Goal: Information Seeking & Learning: Learn about a topic

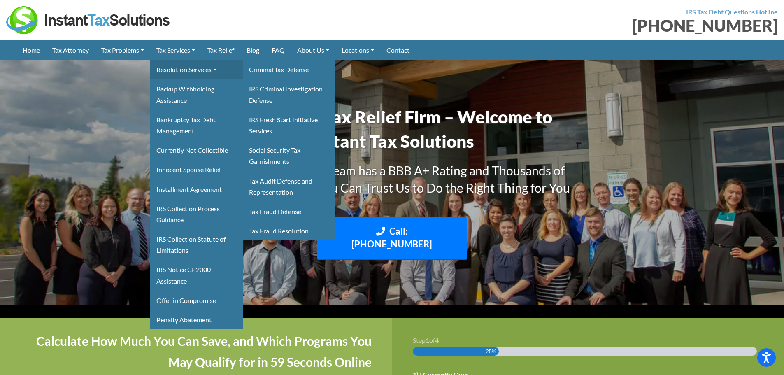
drag, startPoint x: 178, startPoint y: 65, endPoint x: 207, endPoint y: 65, distance: 28.4
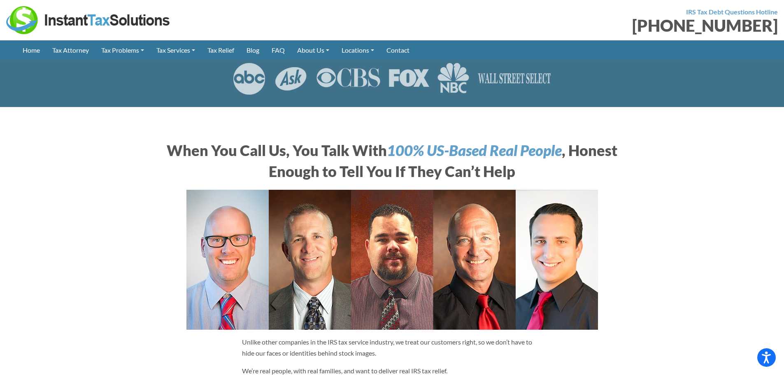
scroll to position [206, 0]
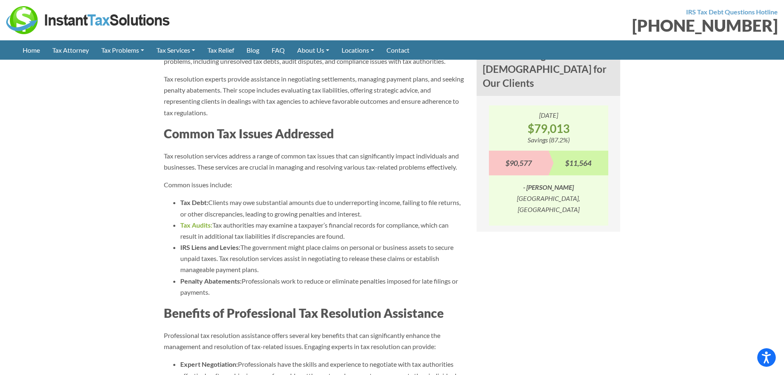
scroll to position [700, 0]
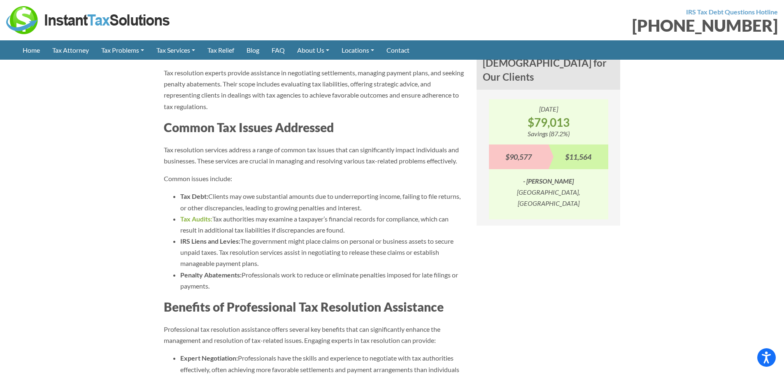
drag, startPoint x: 244, startPoint y: 211, endPoint x: 246, endPoint y: 216, distance: 5.7
click at [246, 216] on ul "Tax Debt: Clients may owe substantial amounts due to underreporting income, fai…" at bounding box center [314, 241] width 300 height 101
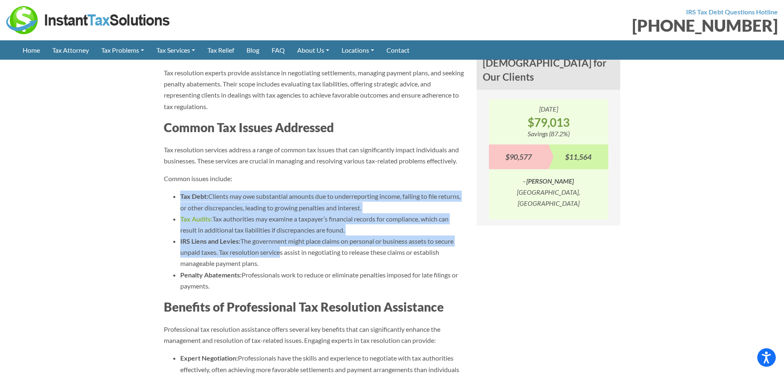
drag, startPoint x: 279, startPoint y: 245, endPoint x: 286, endPoint y: 177, distance: 69.0
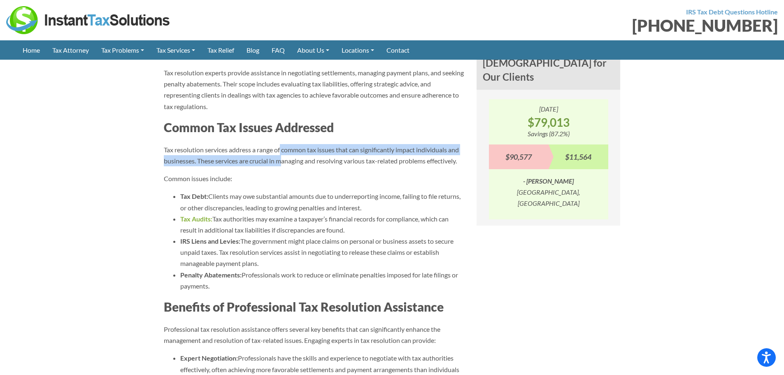
drag, startPoint x: 281, startPoint y: 140, endPoint x: 286, endPoint y: 208, distance: 68.2
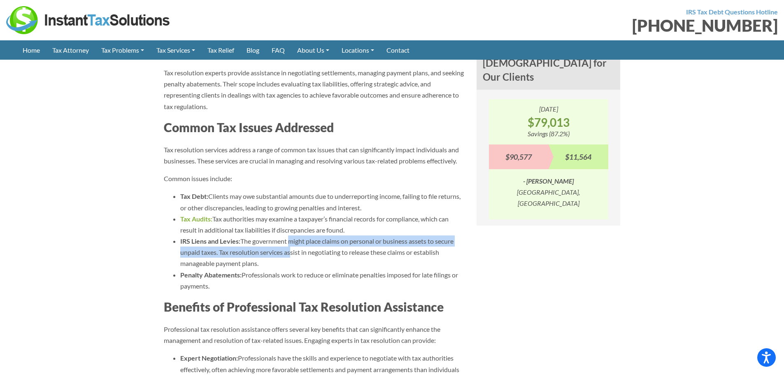
drag, startPoint x: 288, startPoint y: 246, endPoint x: 290, endPoint y: 257, distance: 11.2
click at [289, 251] on li "IRS Liens and Levies: The government might place claims on personal or business…" at bounding box center [322, 252] width 284 height 34
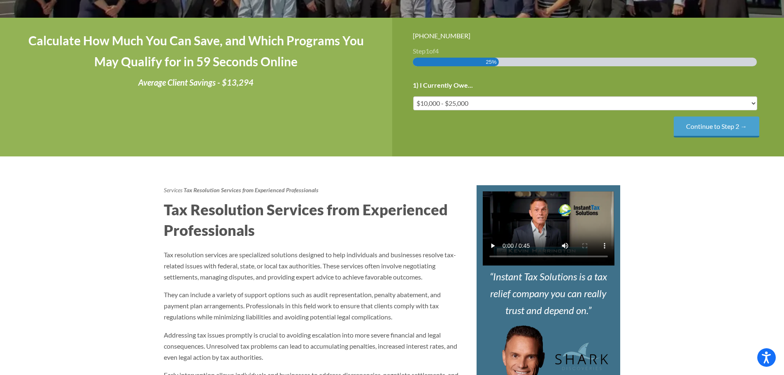
scroll to position [288, 0]
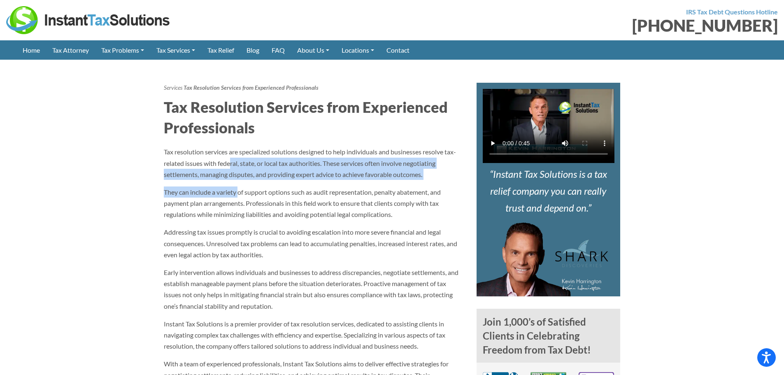
drag, startPoint x: 238, startPoint y: 184, endPoint x: 240, endPoint y: 192, distance: 8.8
click at [240, 194] on p "They can include a variety of support options such as audit representation, pen…" at bounding box center [314, 203] width 300 height 34
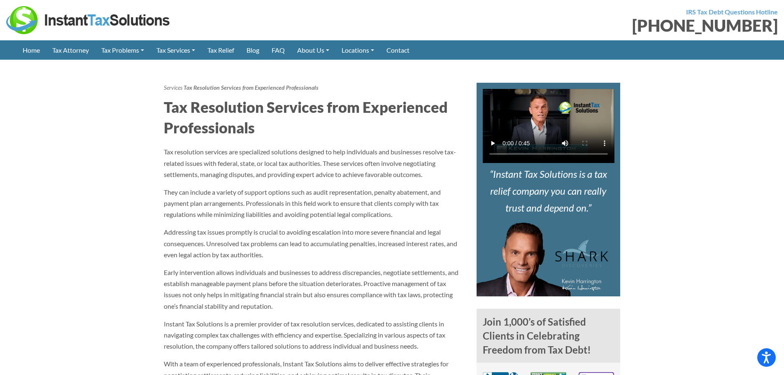
drag, startPoint x: 298, startPoint y: 147, endPoint x: 293, endPoint y: 188, distance: 40.5
drag, startPoint x: 289, startPoint y: 208, endPoint x: 268, endPoint y: 226, distance: 28.0
click at [288, 211] on p "They can include a variety of support options such as audit representation, pen…" at bounding box center [314, 203] width 300 height 34
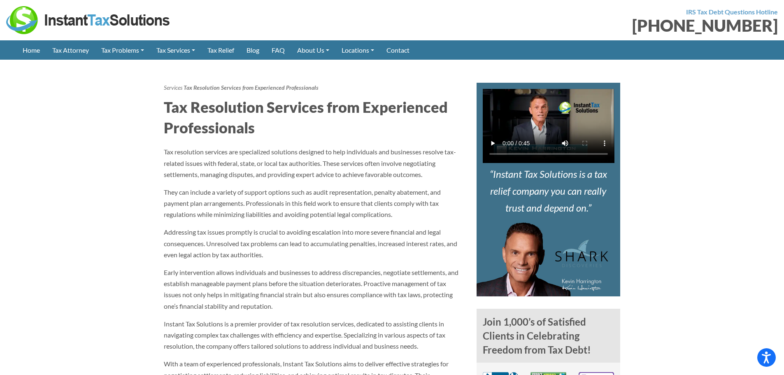
click at [250, 163] on p "Tax resolution services are specialized solutions designed to help individuals …" at bounding box center [314, 163] width 300 height 34
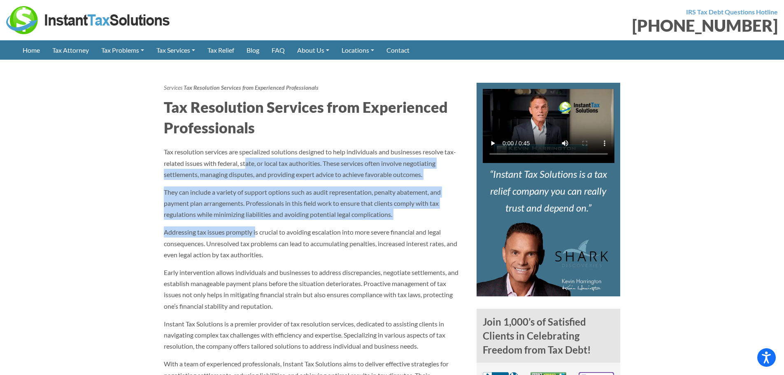
drag, startPoint x: 246, startPoint y: 181, endPoint x: 261, endPoint y: 240, distance: 61.1
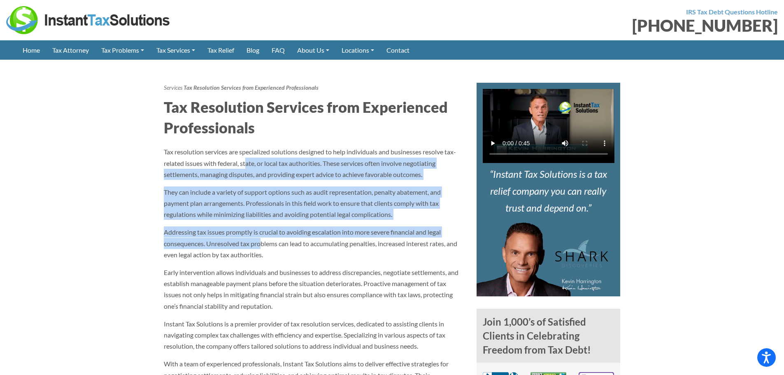
click at [261, 240] on p "Addressing tax issues promptly is crucial to avoiding escalation into more seve…" at bounding box center [314, 243] width 300 height 34
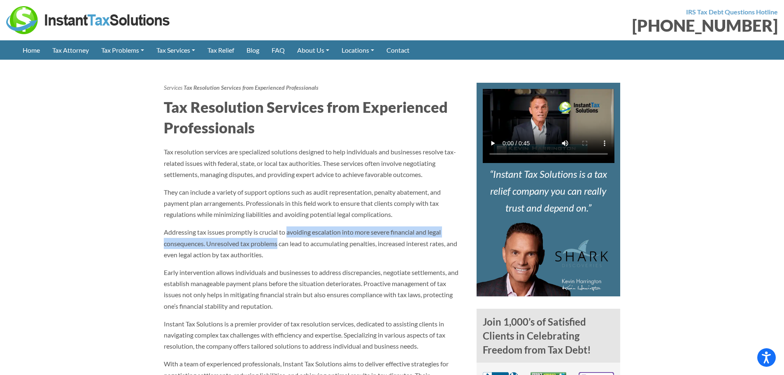
drag, startPoint x: 279, startPoint y: 245, endPoint x: 284, endPoint y: 177, distance: 67.7
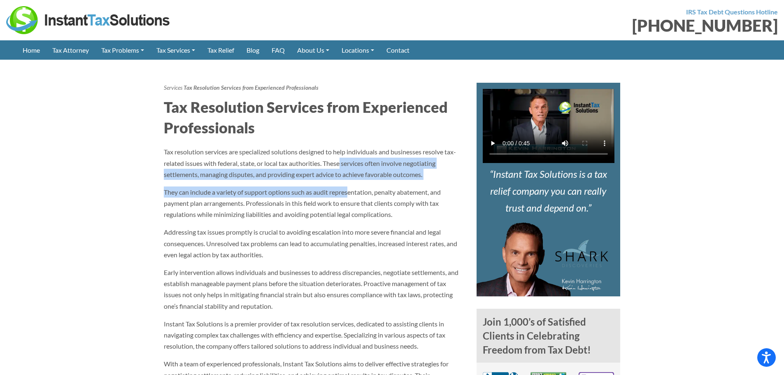
drag, startPoint x: 344, startPoint y: 171, endPoint x: 349, endPoint y: 184, distance: 14.1
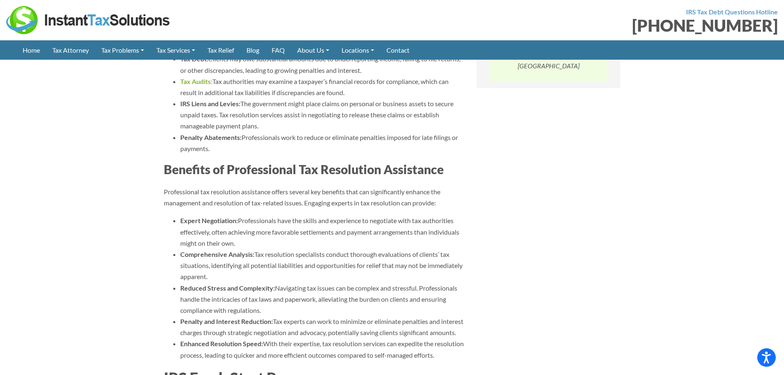
scroll to position [905, 0]
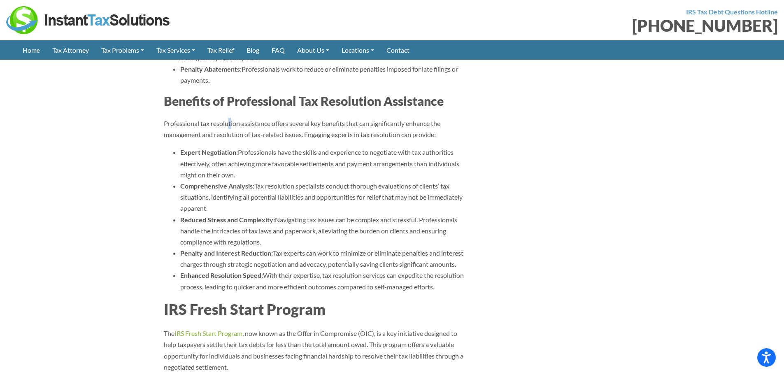
drag, startPoint x: 231, startPoint y: 123, endPoint x: 237, endPoint y: 140, distance: 18.7
click at [237, 140] on p "Professional tax resolution assistance offers several key benefits that can sig…" at bounding box center [314, 129] width 300 height 22
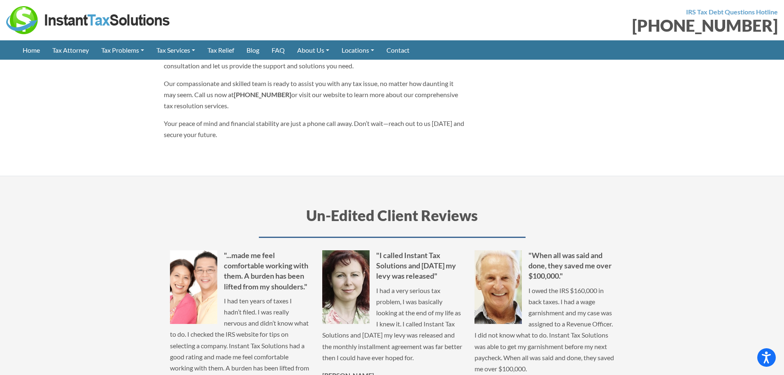
scroll to position [4074, 0]
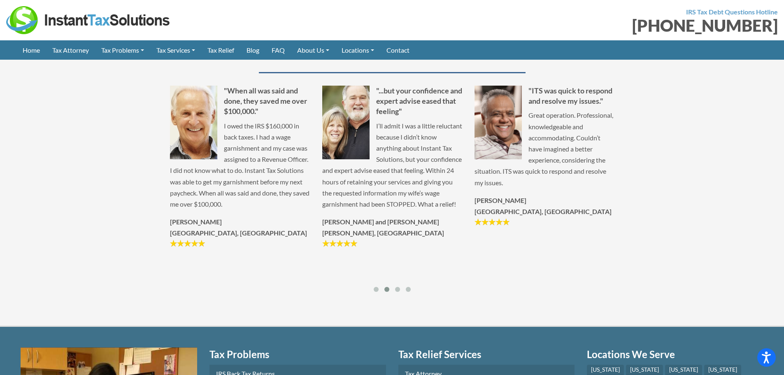
drag, startPoint x: 262, startPoint y: 178, endPoint x: 261, endPoint y: 186, distance: 7.9
click at [262, 185] on p "I owed the IRS $160,000 in back taxes. I had a wage garnishment and my case was…" at bounding box center [240, 165] width 140 height 90
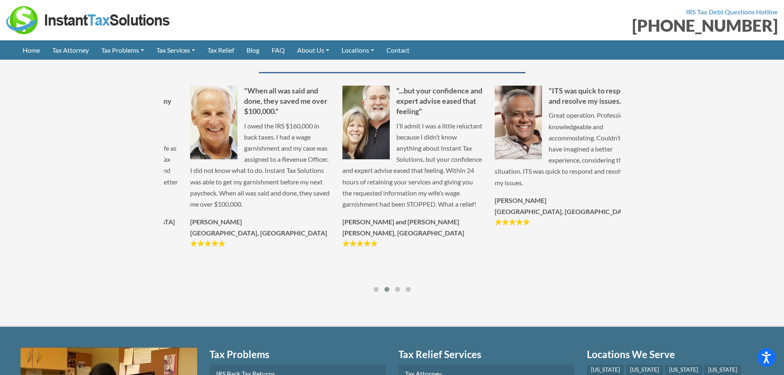
drag, startPoint x: 455, startPoint y: 187, endPoint x: 475, endPoint y: 179, distance: 21.6
click at [475, 179] on p "I’ll admit I was a little reluctant because I didn’t know anything about Instan…" at bounding box center [412, 165] width 140 height 90
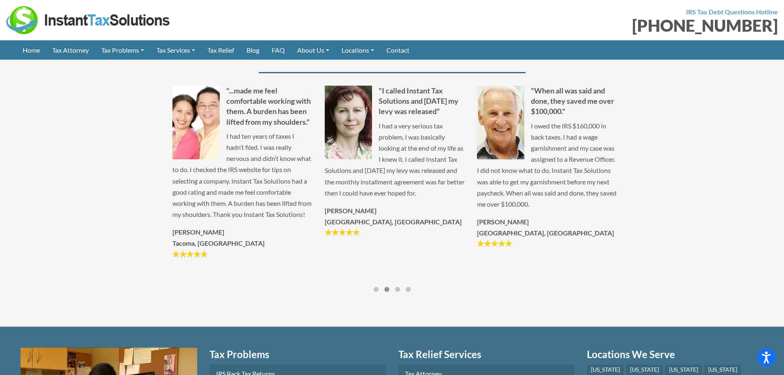
drag, startPoint x: 212, startPoint y: 200, endPoint x: 399, endPoint y: 202, distance: 186.4
click at [399, 198] on p "I had a very serious tax problem, I was basically looking at the end of my life…" at bounding box center [395, 159] width 140 height 78
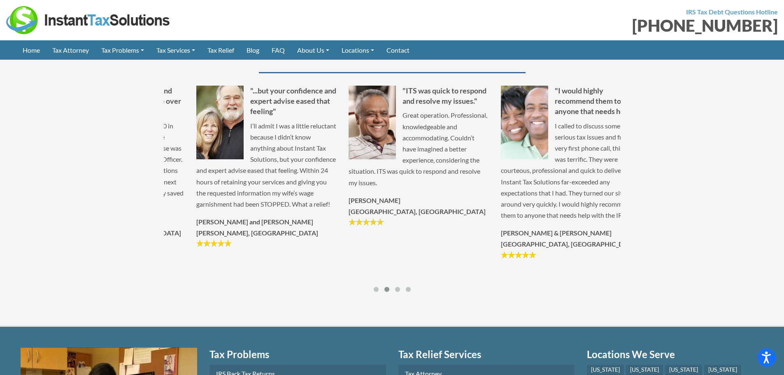
drag, startPoint x: 510, startPoint y: 199, endPoint x: 229, endPoint y: 200, distance: 281.1
click at [230, 210] on p "I’ll admit I was a little reluctant because I didn’t know anything about Instan…" at bounding box center [266, 165] width 140 height 90
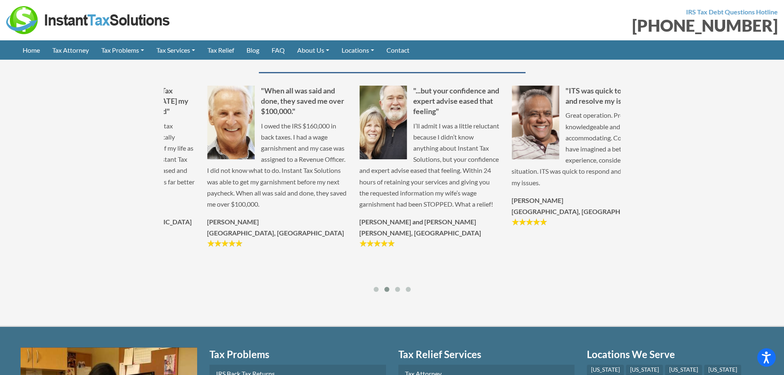
drag, startPoint x: 491, startPoint y: 188, endPoint x: 407, endPoint y: 200, distance: 84.9
click at [411, 200] on p "I’ll admit I was a little reluctant because I didn’t know anything about Instan…" at bounding box center [429, 165] width 140 height 90
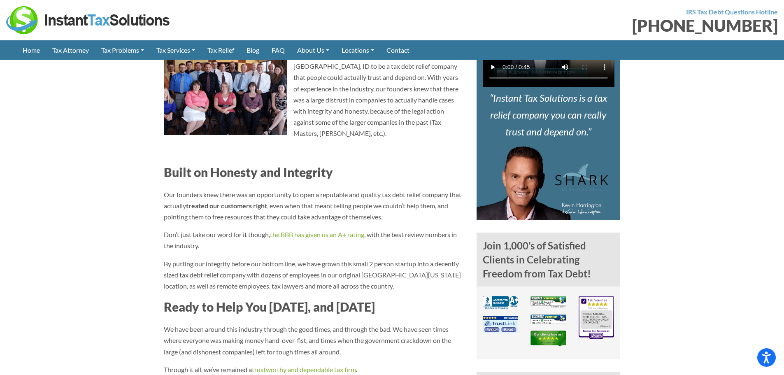
scroll to position [370, 0]
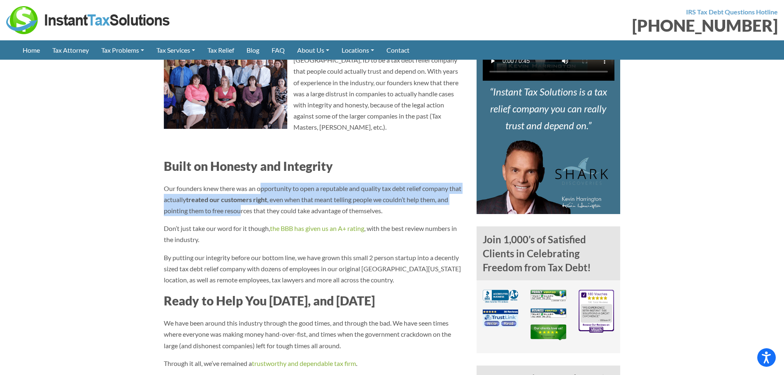
drag, startPoint x: 261, startPoint y: 179, endPoint x: 252, endPoint y: 207, distance: 29.8
click at [254, 205] on p "Our founders knew there was an opportunity to open a reputable and quality tax …" at bounding box center [314, 200] width 300 height 34
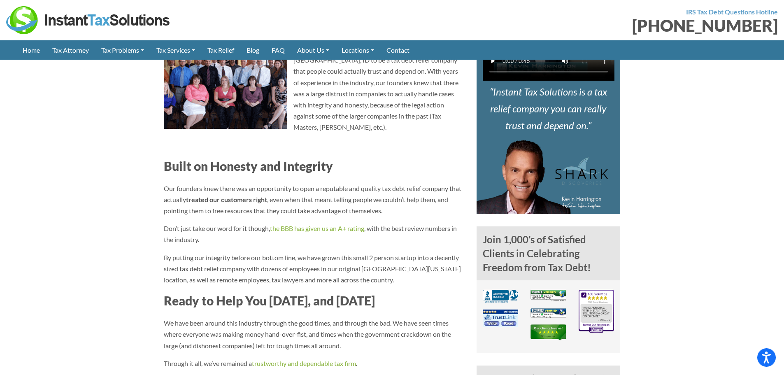
drag, startPoint x: 250, startPoint y: 210, endPoint x: 244, endPoint y: 213, distance: 6.3
click at [249, 211] on div "Instant Tax Solutions was started in [DATE] in beautiful [GEOGRAPHIC_DATA], ID …" at bounding box center [314, 253] width 300 height 420
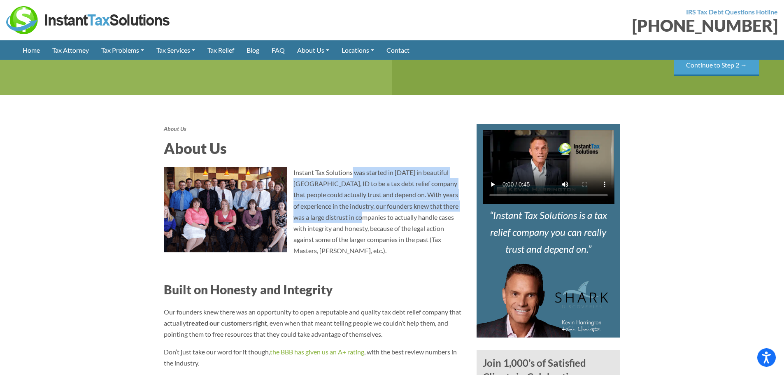
drag, startPoint x: 354, startPoint y: 174, endPoint x: 357, endPoint y: 231, distance: 57.7
click at [357, 230] on p "Instant Tax Solutions was started in [DATE] in beautiful [GEOGRAPHIC_DATA], ID …" at bounding box center [314, 212] width 300 height 90
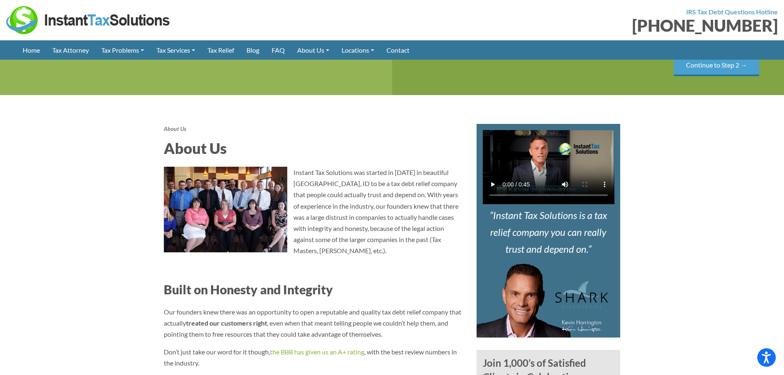
click at [357, 247] on div "Instant Tax Solutions was started in [DATE] in beautiful [GEOGRAPHIC_DATA], ID …" at bounding box center [314, 377] width 300 height 420
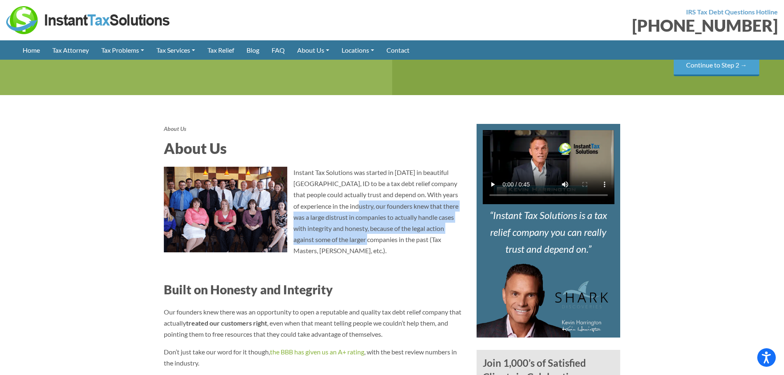
drag, startPoint x: 341, startPoint y: 244, endPoint x: 338, endPoint y: 169, distance: 75.4
click at [339, 174] on p "Instant Tax Solutions was started in [DATE] in beautiful [GEOGRAPHIC_DATA], ID …" at bounding box center [314, 212] width 300 height 90
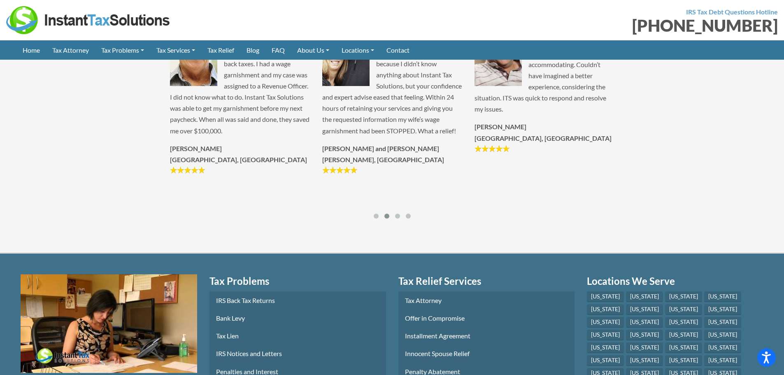
scroll to position [1194, 0]
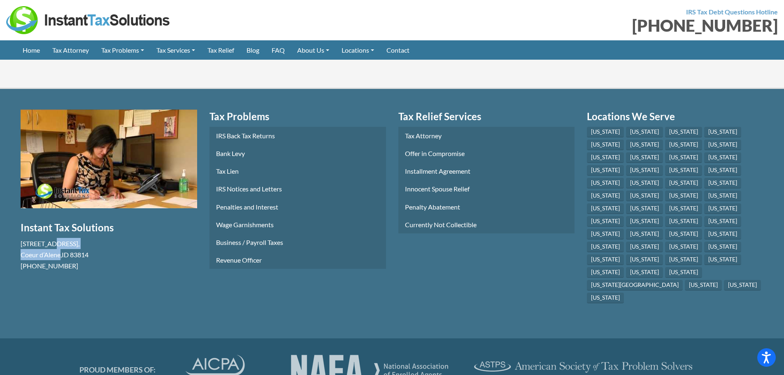
drag, startPoint x: 56, startPoint y: 235, endPoint x: 63, endPoint y: 247, distance: 13.3
click at [63, 247] on div "[STREET_ADDRESS] [PHONE_NUMBER]" at bounding box center [109, 255] width 177 height 34
click at [63, 260] on p "[PHONE_NUMBER]" at bounding box center [109, 265] width 177 height 11
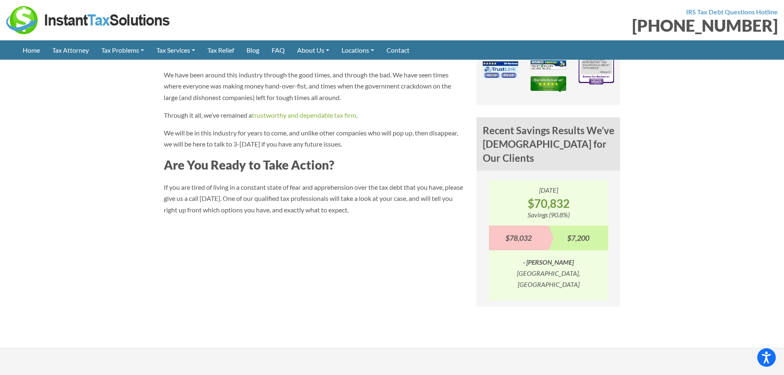
scroll to position [535, 0]
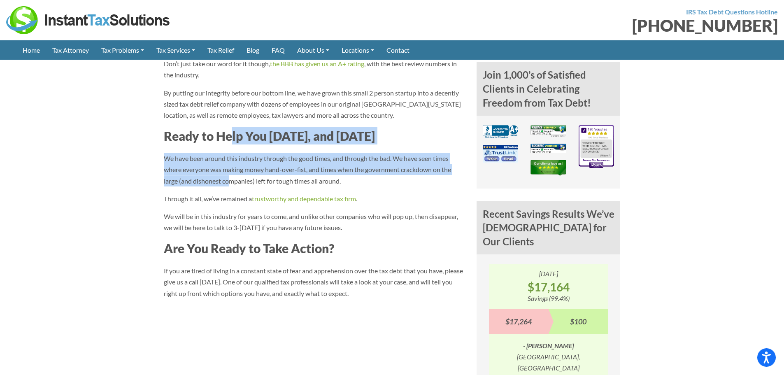
drag, startPoint x: 229, startPoint y: 135, endPoint x: 228, endPoint y: 168, distance: 33.3
click at [228, 168] on div "Instant Tax Solutions was started in [DATE] in beautiful [GEOGRAPHIC_DATA], ID …" at bounding box center [314, 89] width 300 height 420
click at [228, 169] on p "We have been around this industry through the good times, and through the bad. …" at bounding box center [314, 170] width 300 height 34
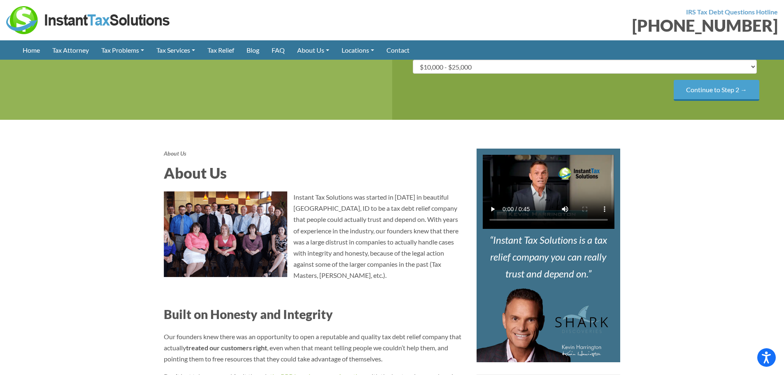
scroll to position [288, 0]
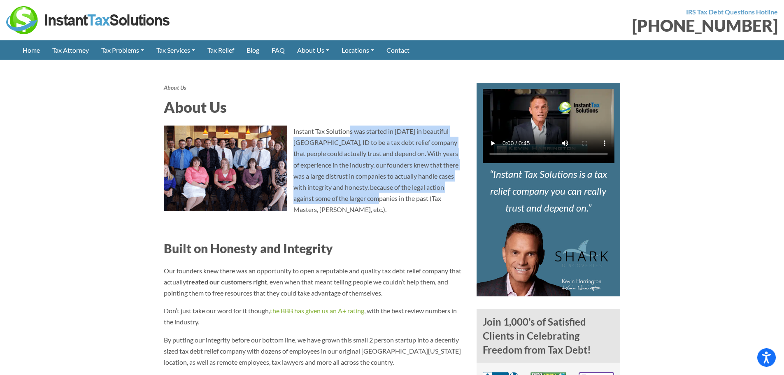
drag, startPoint x: 349, startPoint y: 136, endPoint x: 349, endPoint y: 207, distance: 71.2
click at [349, 204] on p "Instant Tax Solutions was started in [DATE] in beautiful [GEOGRAPHIC_DATA], ID …" at bounding box center [314, 171] width 300 height 90
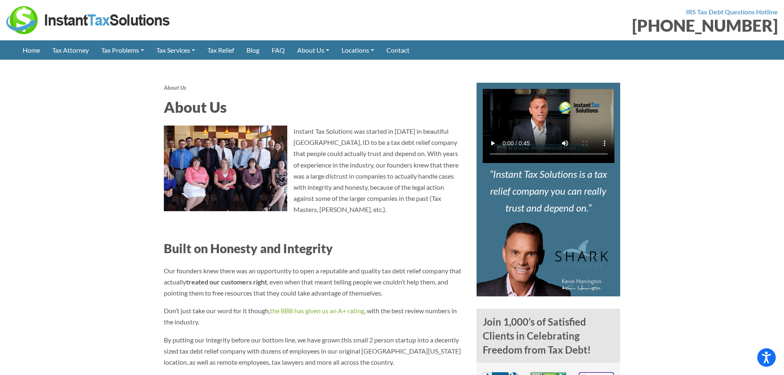
click at [350, 208] on div "Instant Tax Solutions was started in [DATE] in beautiful [GEOGRAPHIC_DATA], ID …" at bounding box center [314, 336] width 300 height 420
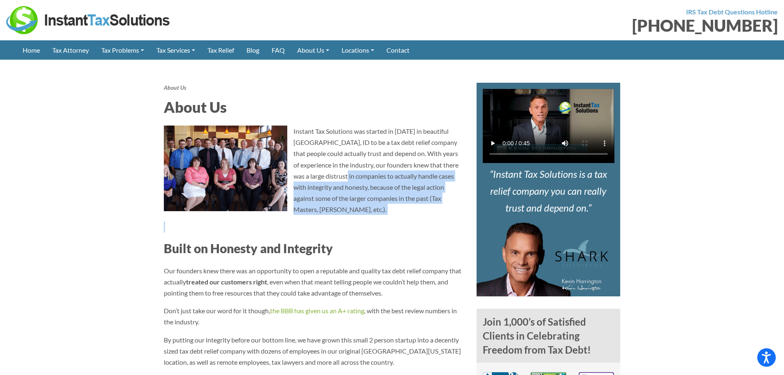
drag, startPoint x: 337, startPoint y: 191, endPoint x: 342, endPoint y: 163, distance: 28.5
click at [342, 166] on div "Instant Tax Solutions was started in [DATE] in beautiful [GEOGRAPHIC_DATA], ID …" at bounding box center [314, 336] width 300 height 420
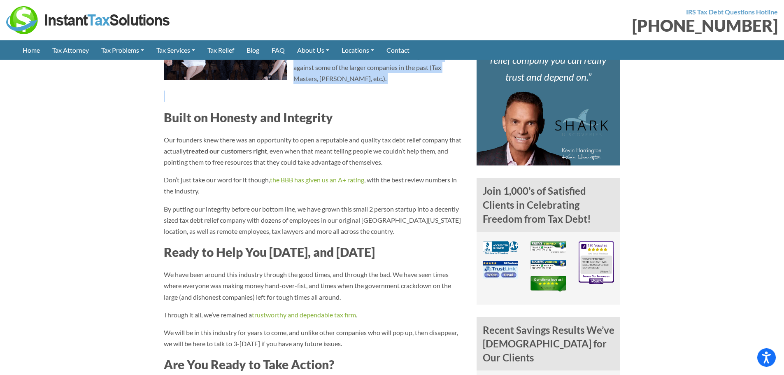
scroll to position [494, 0]
